Goal: Information Seeking & Learning: Understand process/instructions

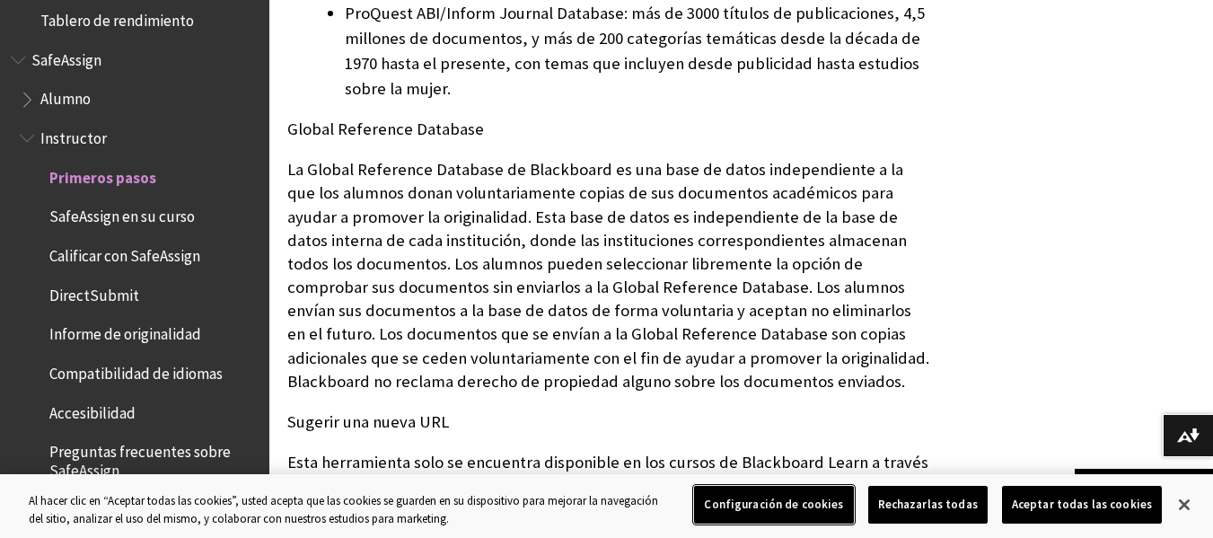
scroll to position [1166, 0]
click at [171, 210] on span "SafeAssign en su curso" at bounding box center [121, 214] width 145 height 24
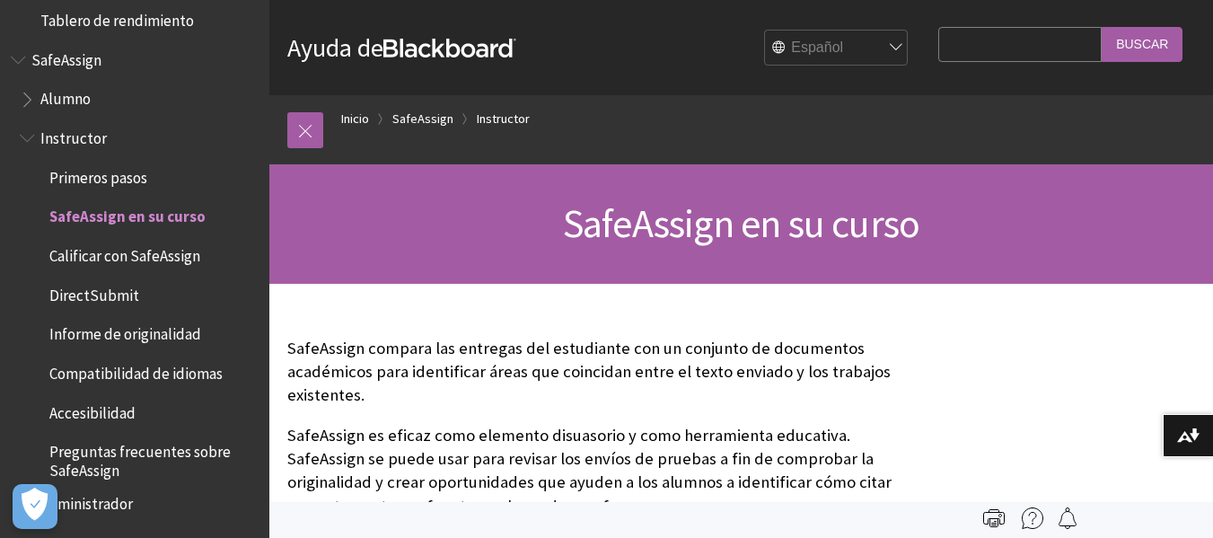
click at [96, 93] on span "Alumno" at bounding box center [139, 99] width 239 height 31
drag, startPoint x: 96, startPoint y: 93, endPoint x: 36, endPoint y: 93, distance: 60.2
click at [36, 93] on span "Alumno" at bounding box center [139, 99] width 239 height 31
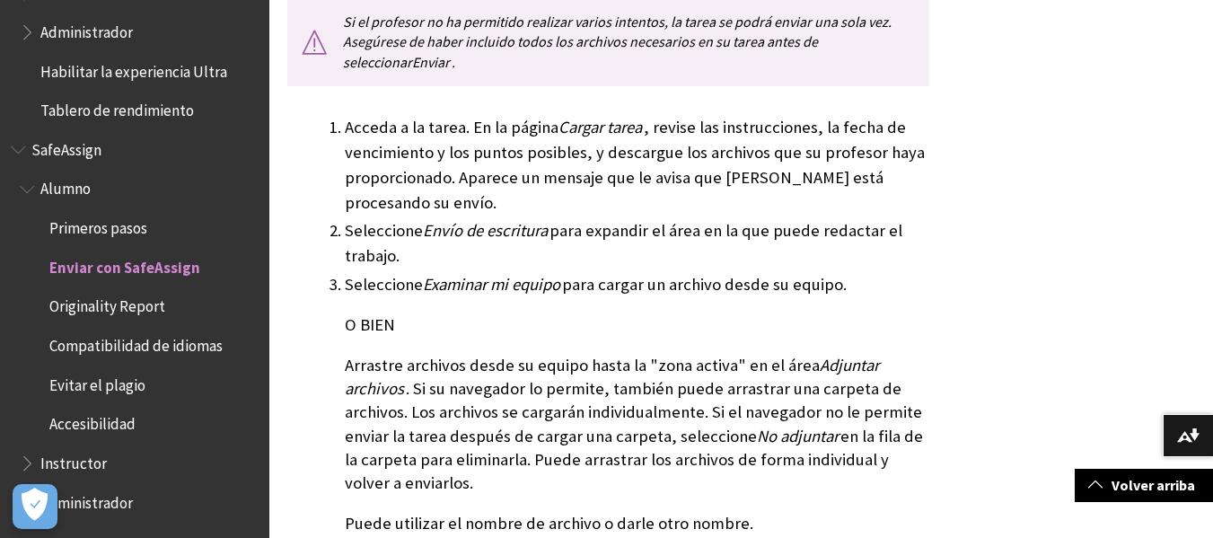
scroll to position [703, 0]
